Goal: Navigation & Orientation: Find specific page/section

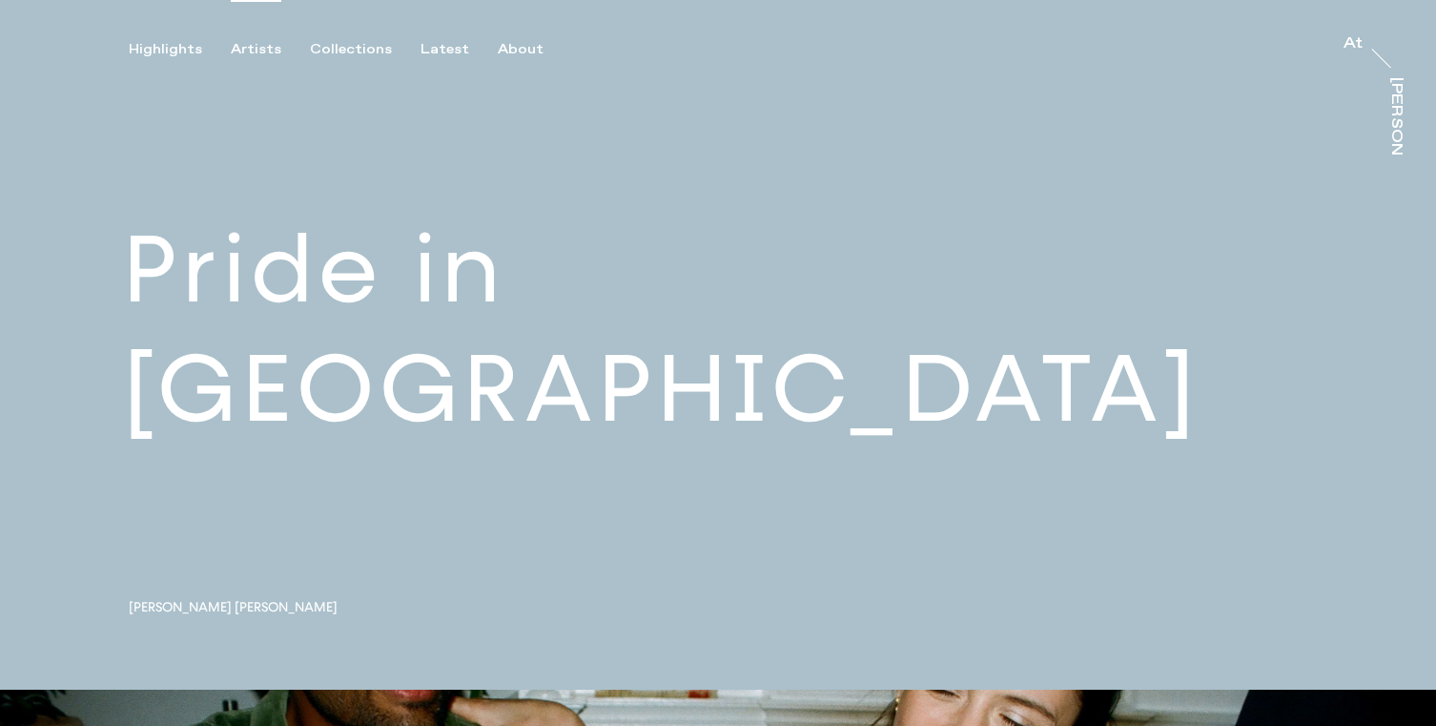
click at [256, 51] on div "Artists" at bounding box center [256, 49] width 51 height 17
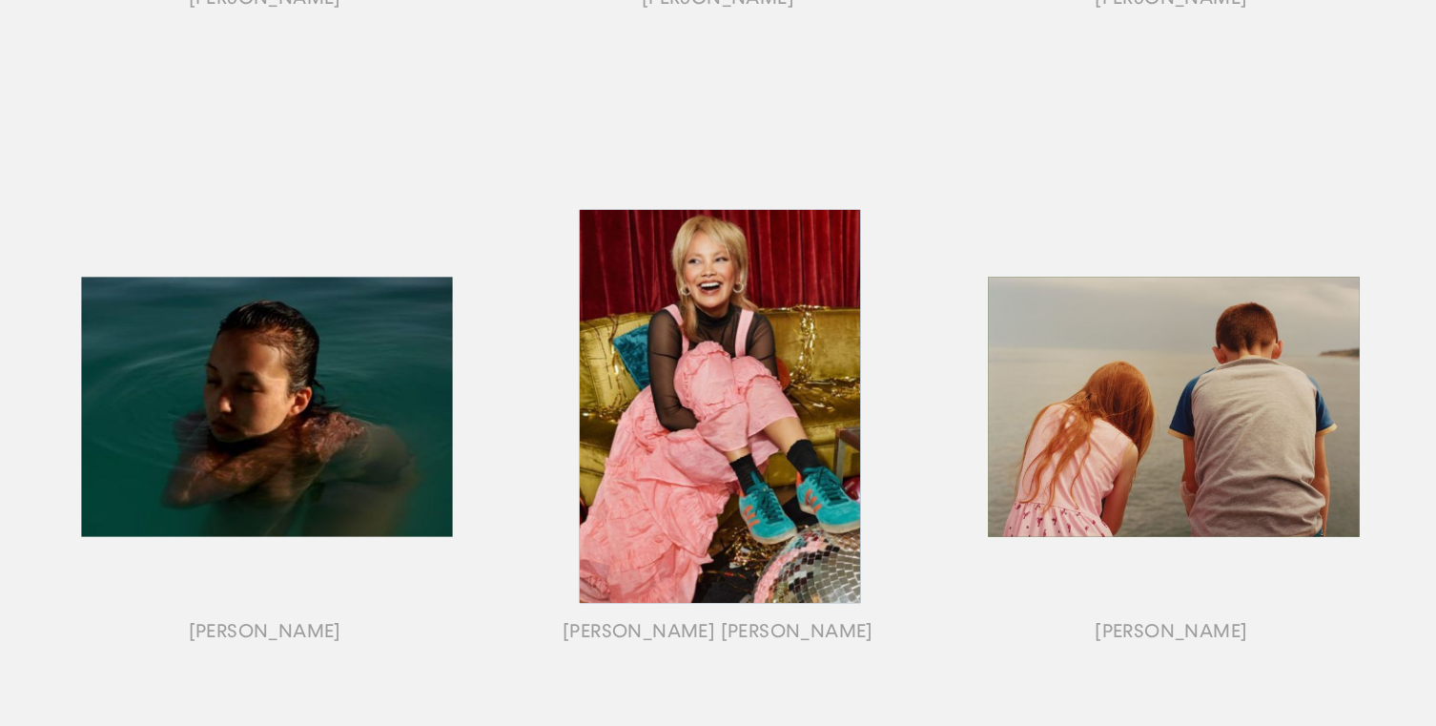
scroll to position [800, 0]
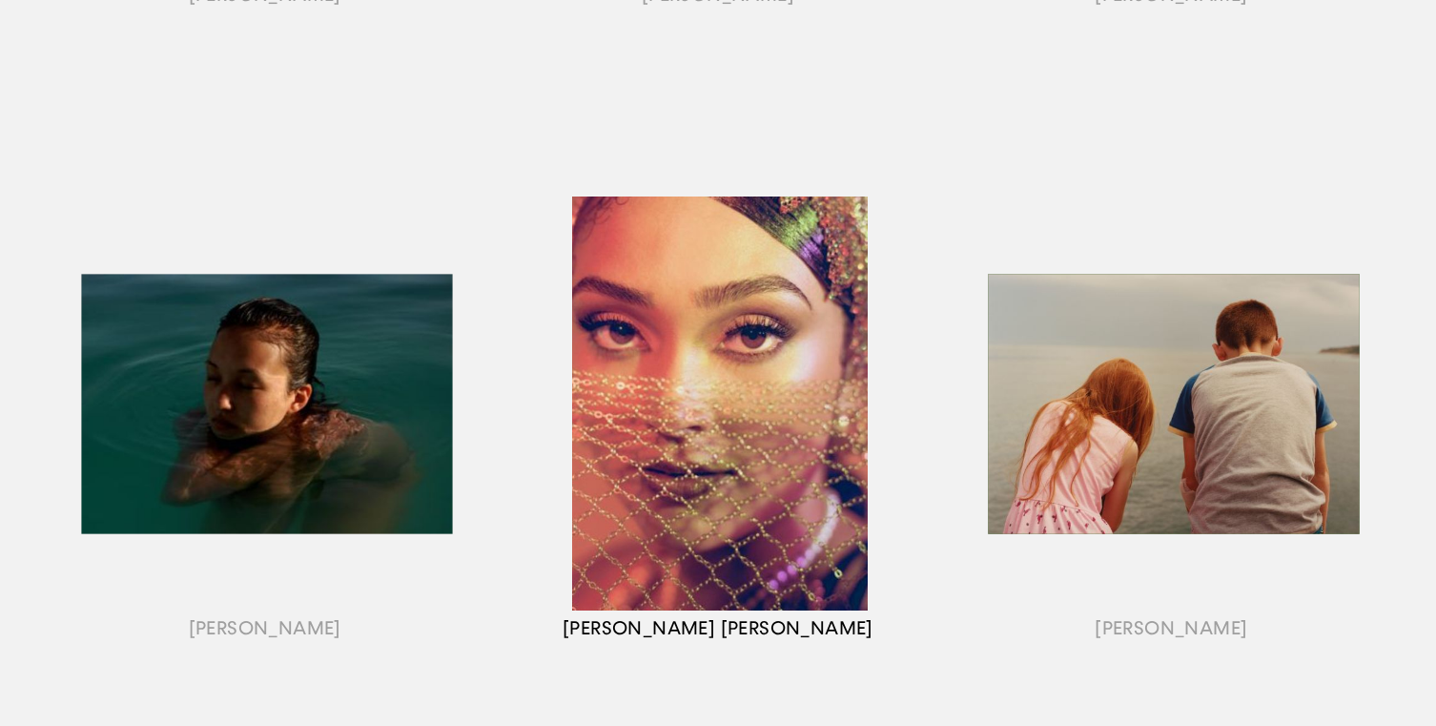
click at [690, 421] on div "button" at bounding box center [717, 427] width 453 height 595
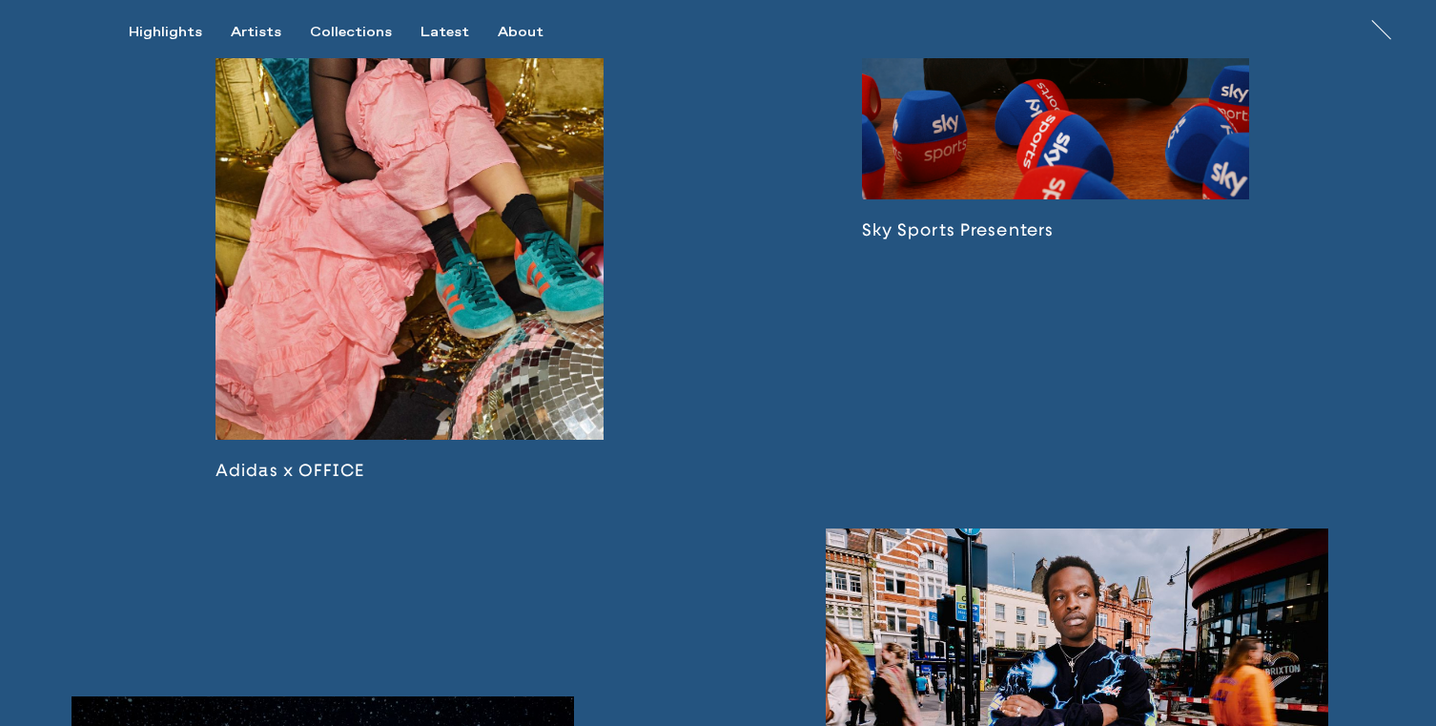
scroll to position [1832, 0]
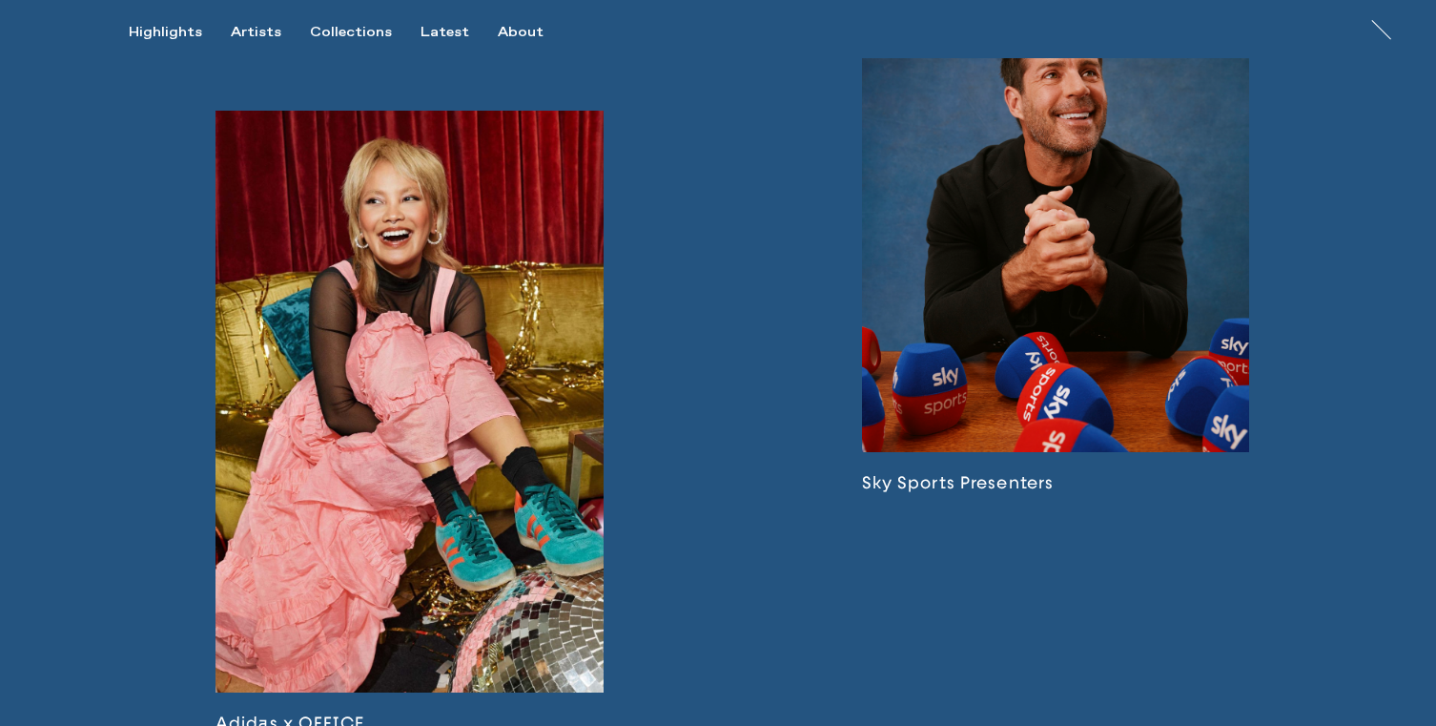
click at [494, 385] on link at bounding box center [409, 422] width 388 height 623
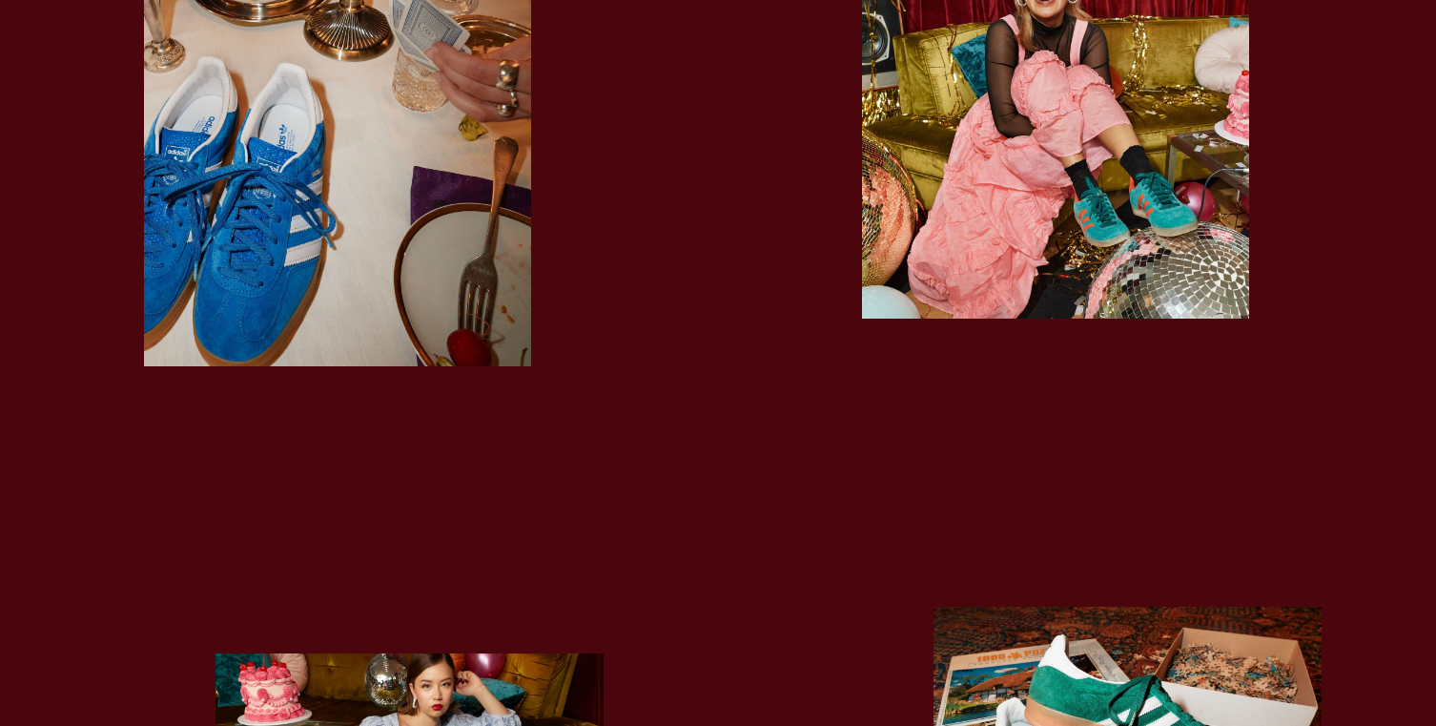
scroll to position [2388, 0]
